Goal: Task Accomplishment & Management: Manage account settings

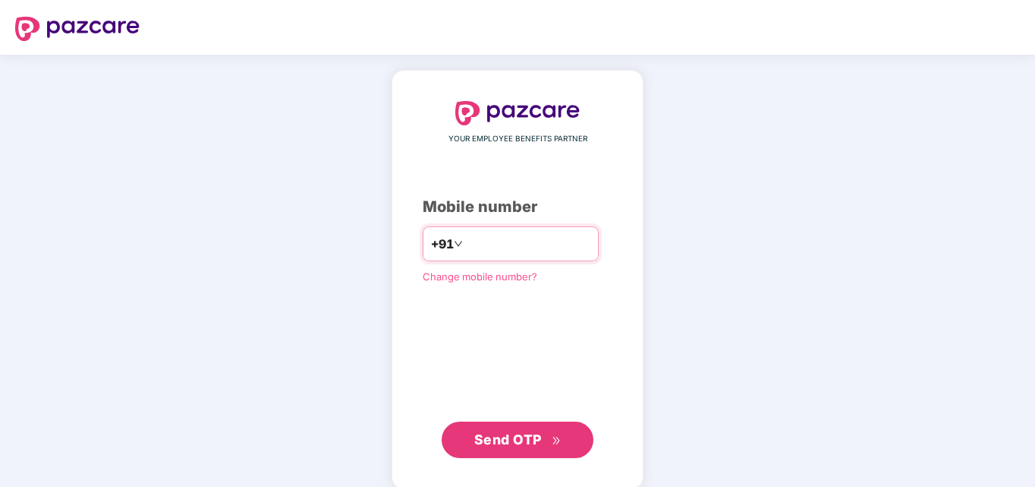
click at [490, 242] on input "number" at bounding box center [528, 244] width 124 height 24
click at [491, 243] on input "number" at bounding box center [528, 244] width 124 height 24
click at [495, 443] on span "Send OTP" at bounding box center [508, 439] width 68 height 16
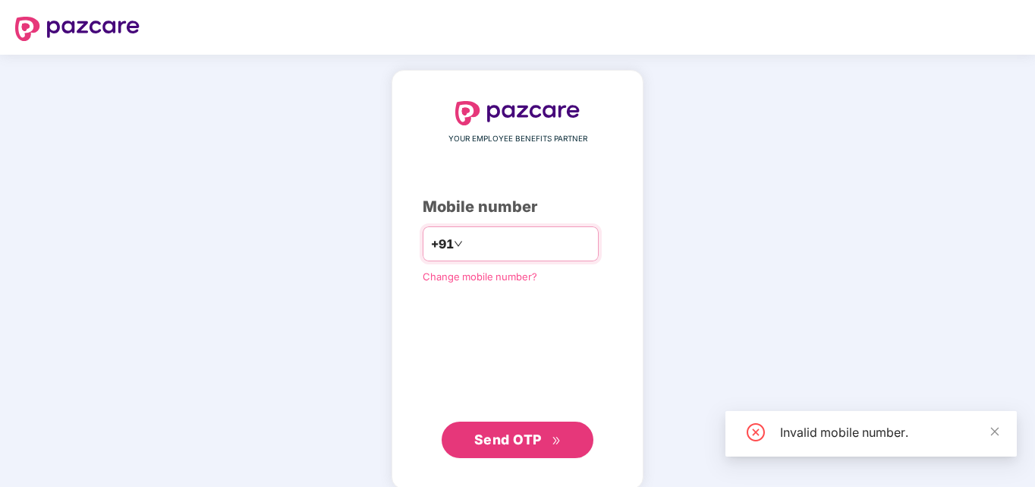
click at [526, 236] on input "*********" at bounding box center [528, 244] width 124 height 24
type input "*"
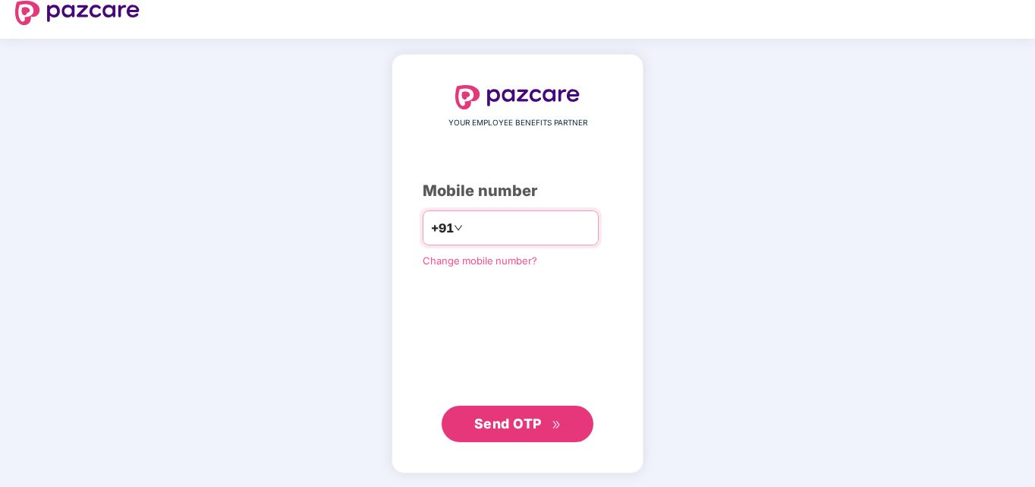
scroll to position [17, 0]
